Goal: Information Seeking & Learning: Learn about a topic

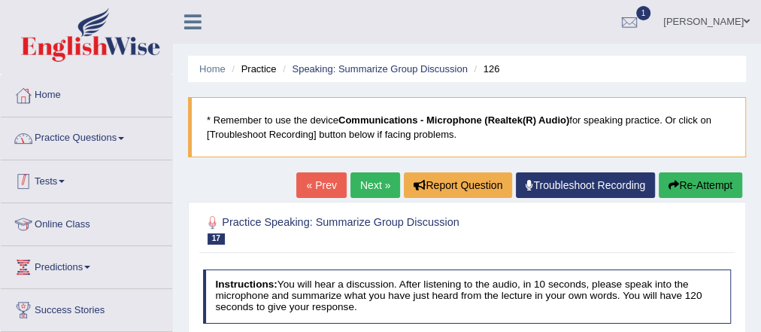
click at [110, 133] on link "Practice Questions" at bounding box center [86, 136] width 171 height 38
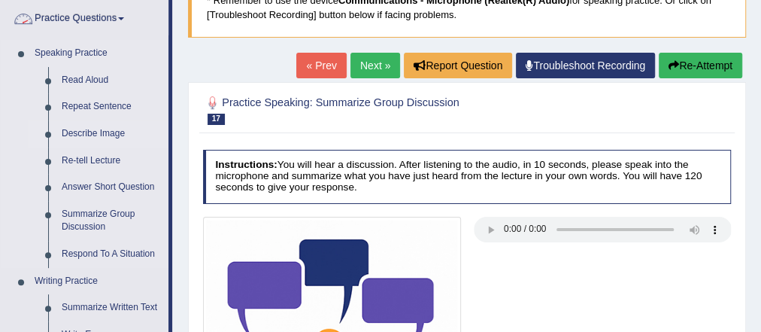
scroll to position [120, 0]
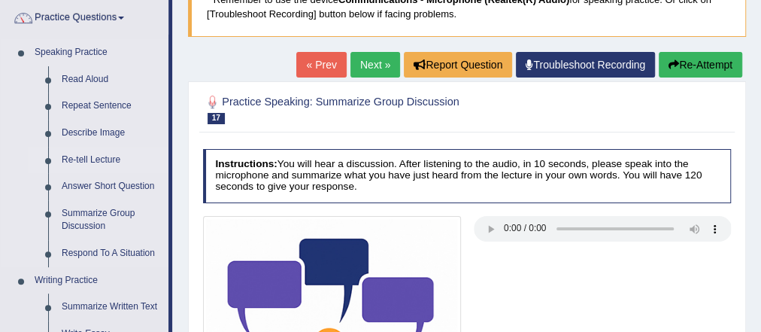
click at [99, 162] on link "Re-tell Lecture" at bounding box center [112, 160] width 114 height 27
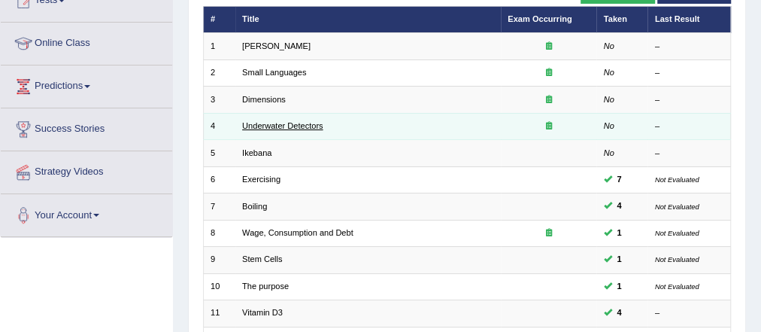
scroll to position [241, 0]
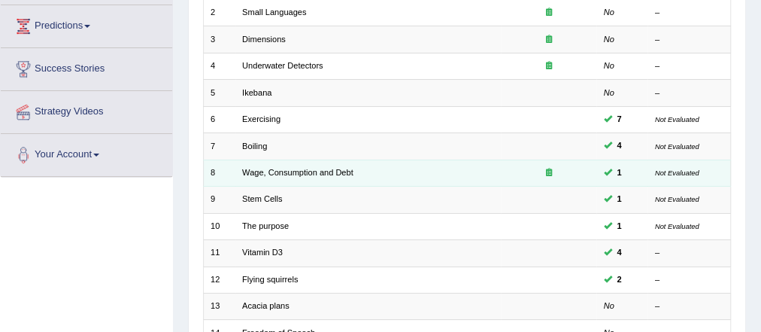
drag, startPoint x: 260, startPoint y: 193, endPoint x: 280, endPoint y: 182, distance: 22.9
click at [260, 194] on link "Stem Cells" at bounding box center [262, 198] width 40 height 9
